Goal: Information Seeking & Learning: Learn about a topic

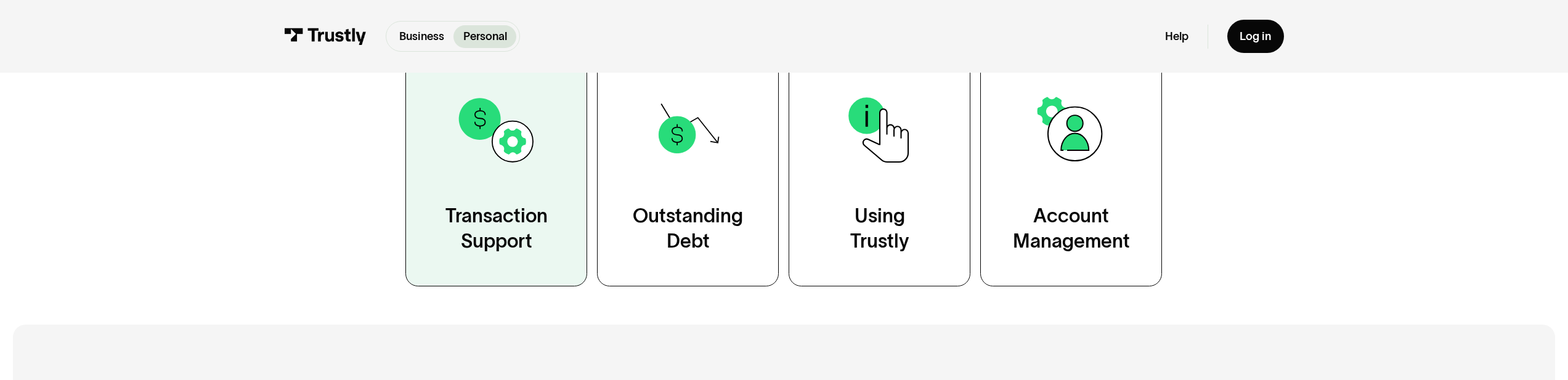
scroll to position [368, 0]
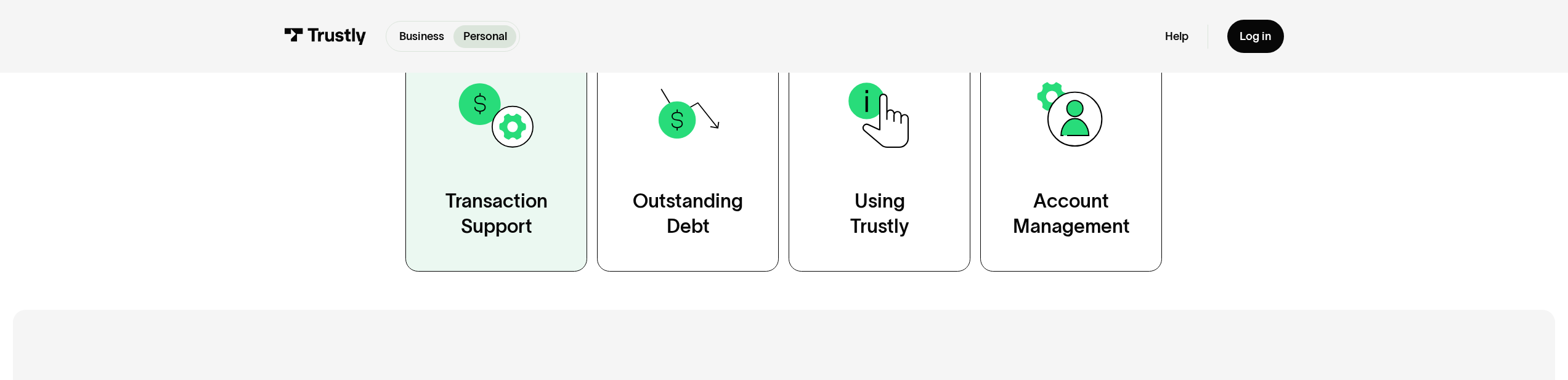
click at [456, 239] on div "Transaction Support" at bounding box center [496, 214] width 102 height 50
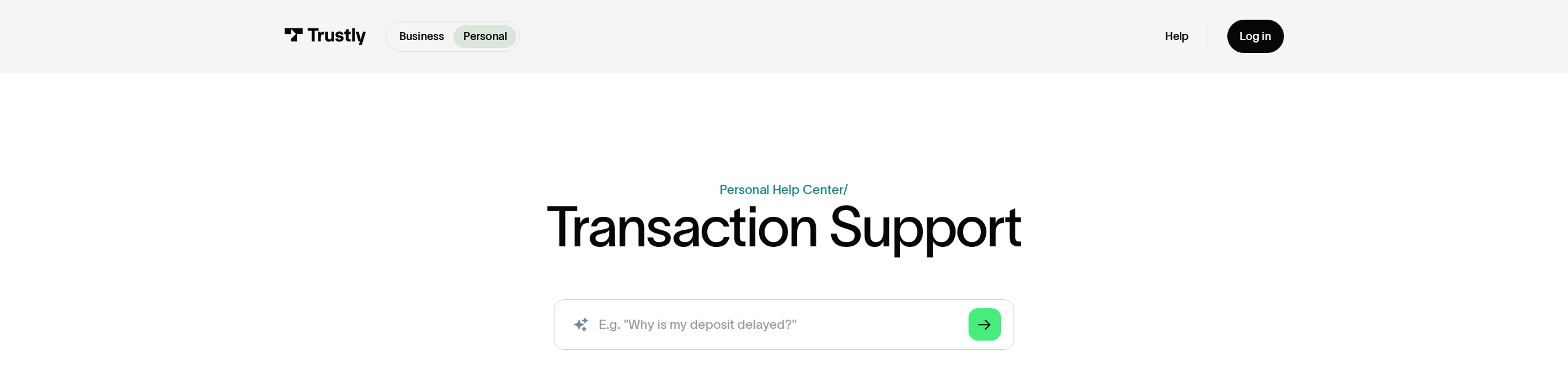
click at [561, 379] on div "Business Help Center Personal Help Center / Transaction Support AI-powered sear…" at bounding box center [784, 203] width 1568 height 407
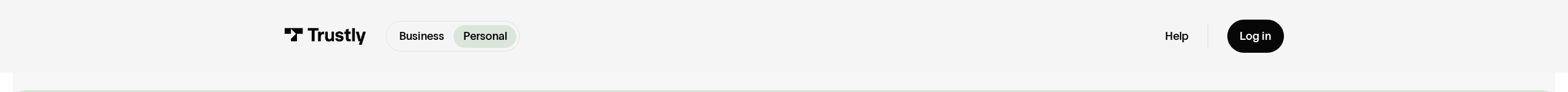
scroll to position [2840, 0]
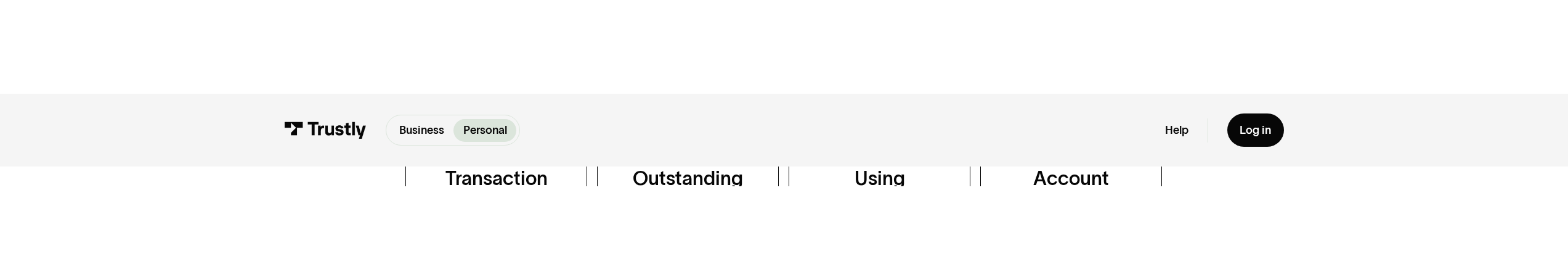
scroll to position [495, 0]
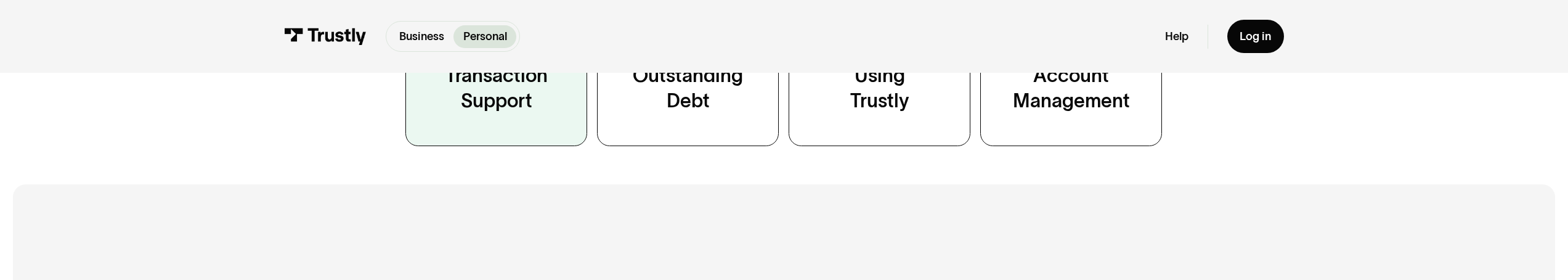
click at [518, 92] on link "Transaction Support" at bounding box center [496, 31] width 182 height 230
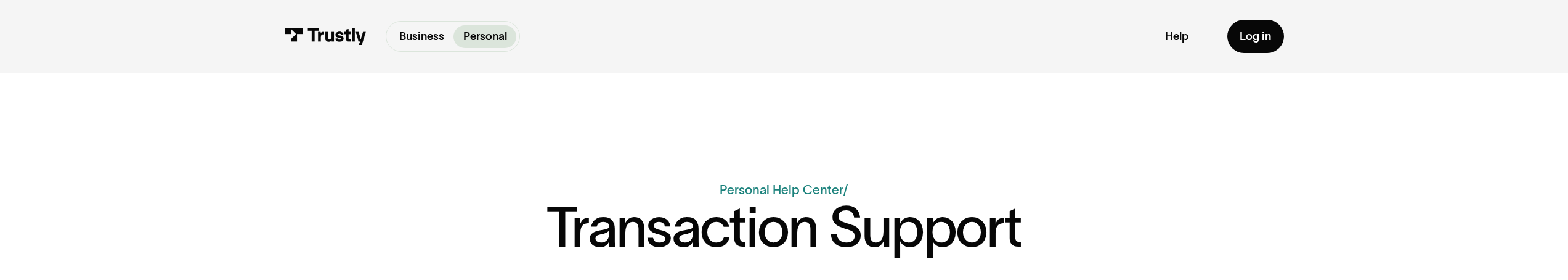
scroll to position [2, 0]
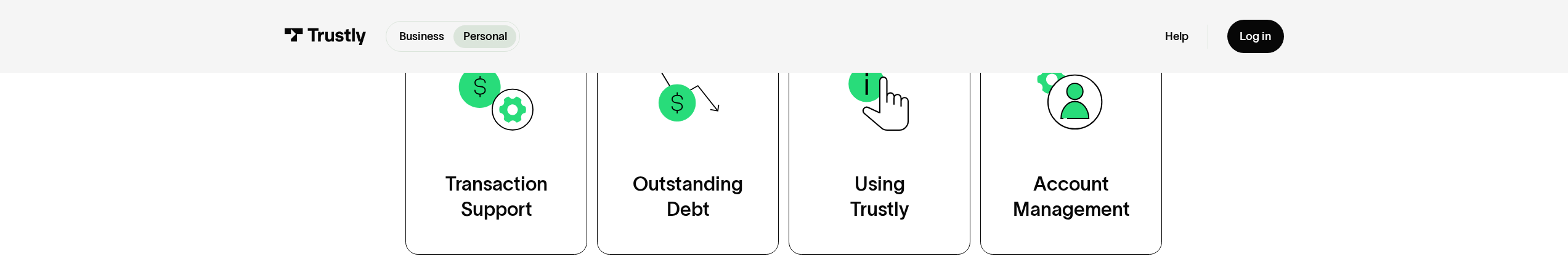
scroll to position [330, 0]
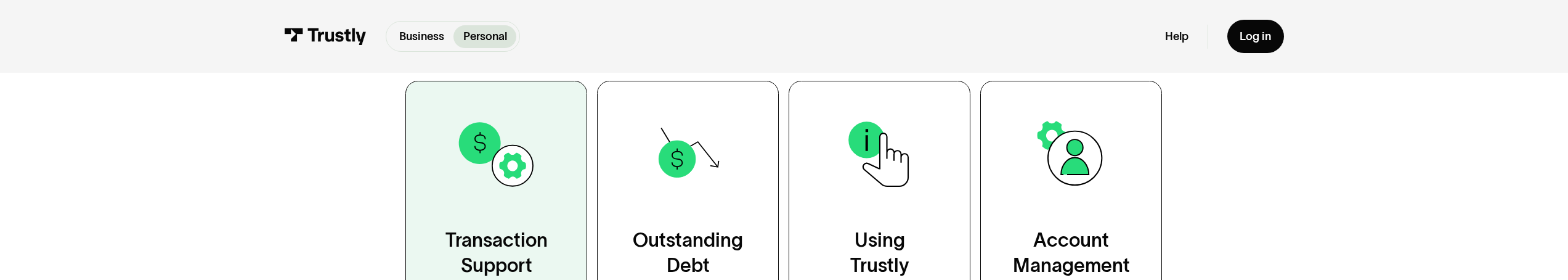
click at [488, 168] on img at bounding box center [497, 154] width 83 height 83
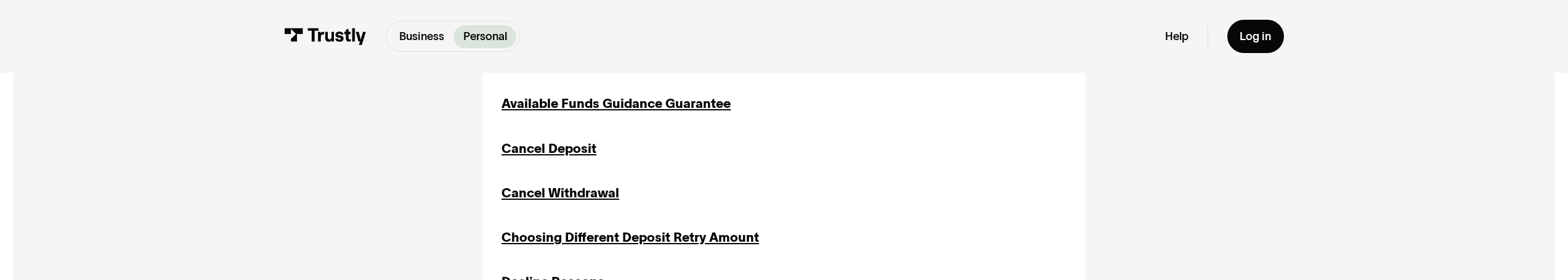
scroll to position [412, 0]
